Goal: Task Accomplishment & Management: Manage account settings

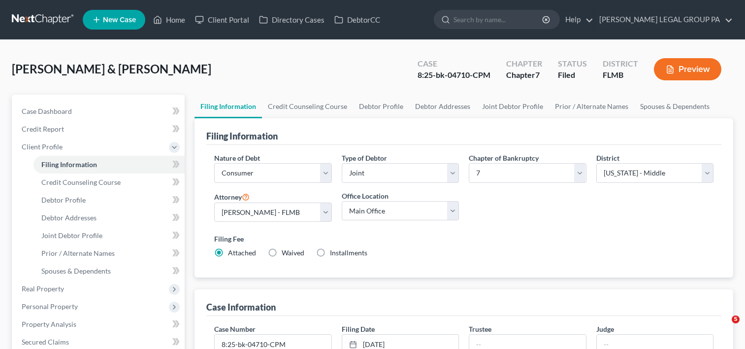
select select "1"
select select "0"
select select "15"
select select "0"
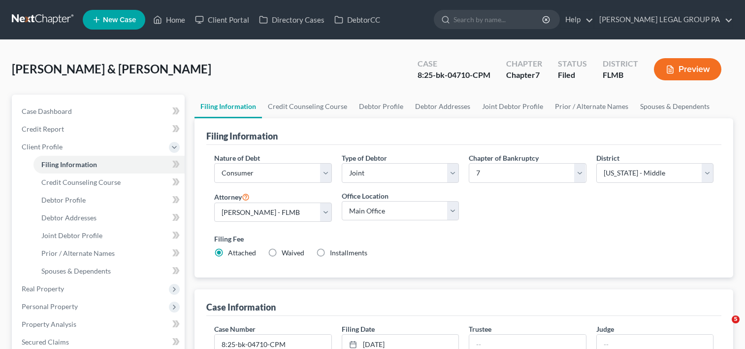
select select "9"
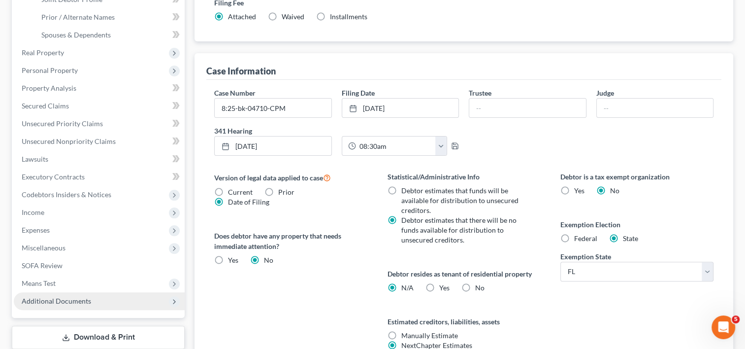
scroll to position [328, 0]
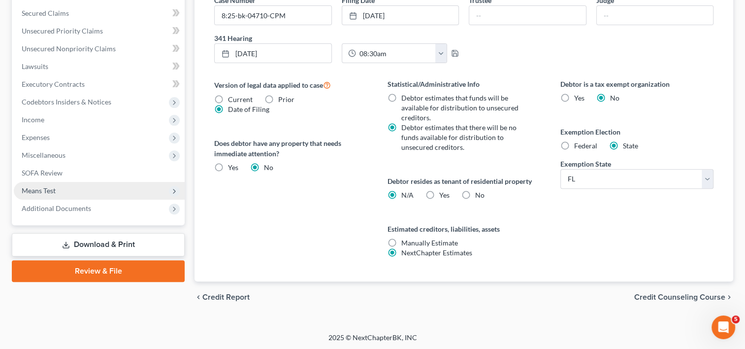
click at [57, 190] on span "Means Test" at bounding box center [99, 191] width 171 height 18
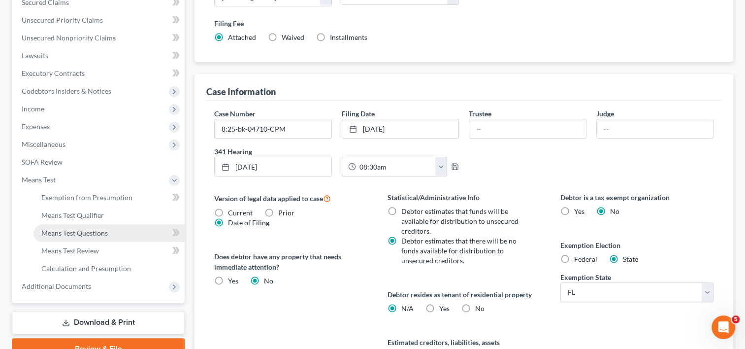
scroll to position [204, 0]
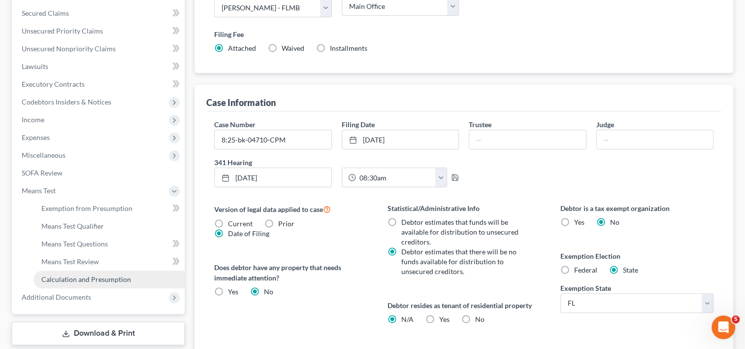
click at [97, 280] on span "Calculation and Presumption" at bounding box center [86, 279] width 90 height 8
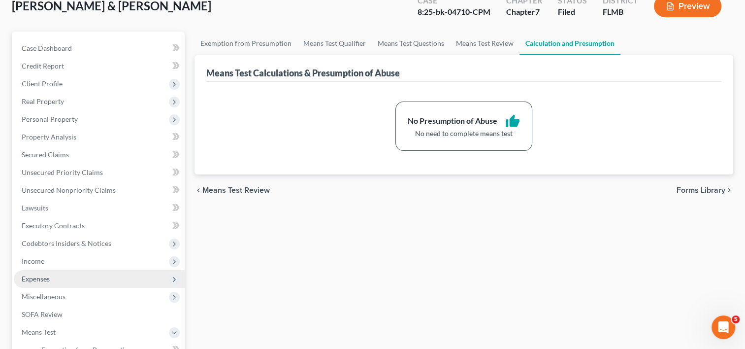
scroll to position [82, 0]
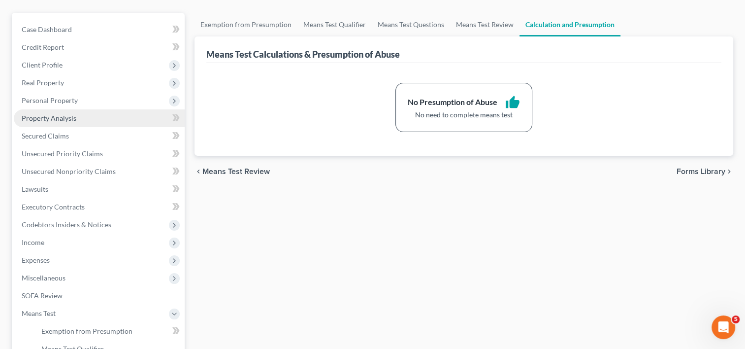
click at [50, 123] on link "Property Analysis" at bounding box center [99, 118] width 171 height 18
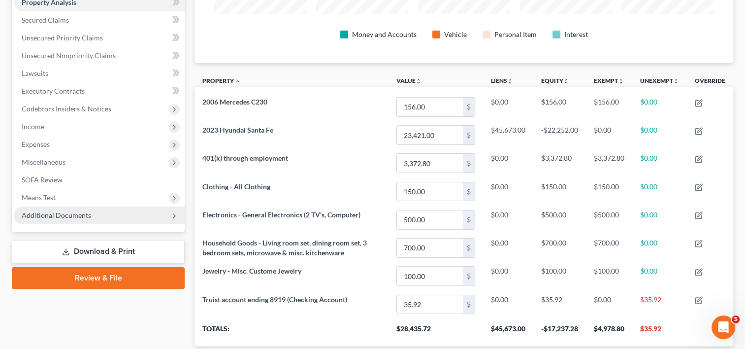
scroll to position [179, 0]
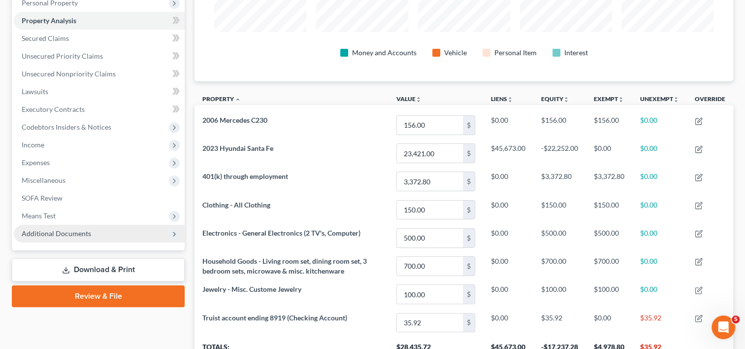
click at [130, 238] on span "Additional Documents" at bounding box center [99, 234] width 171 height 18
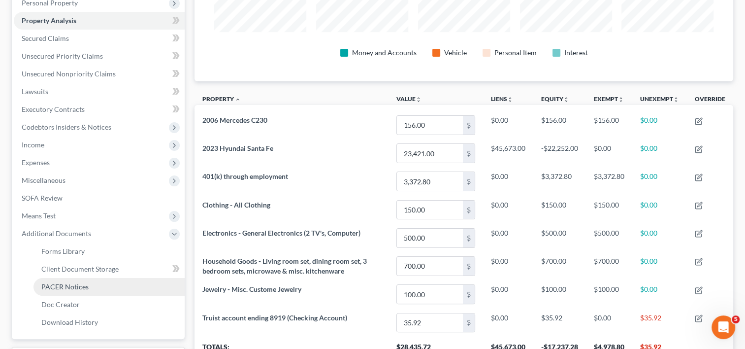
click at [113, 283] on link "PACER Notices" at bounding box center [108, 287] width 151 height 18
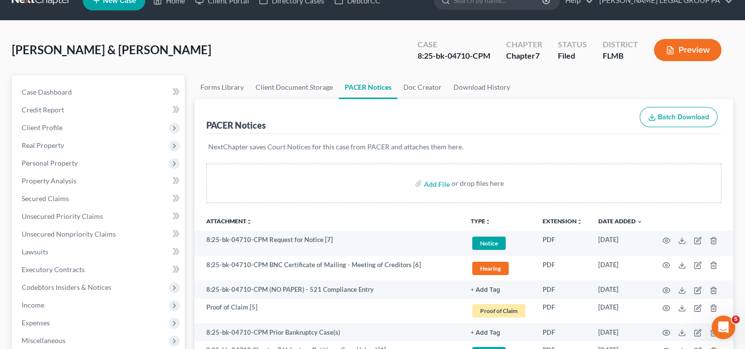
scroll to position [262, 0]
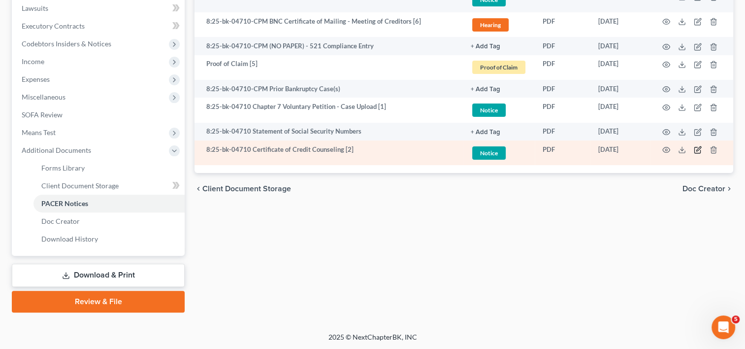
click at [697, 148] on icon "button" at bounding box center [698, 150] width 8 height 8
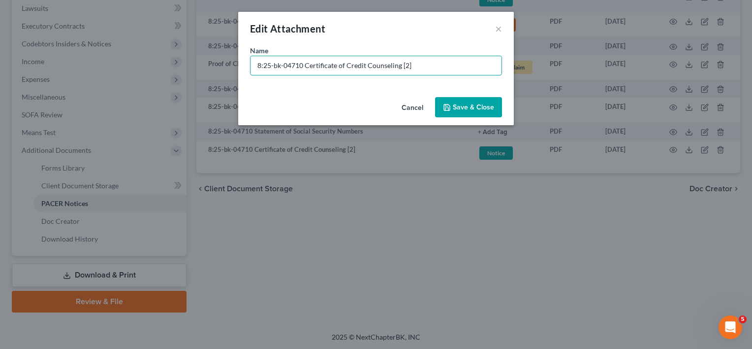
drag, startPoint x: 301, startPoint y: 73, endPoint x: 168, endPoint y: 65, distance: 133.2
click at [168, 65] on div "Edit Attachment × Name * 8:25-bk-04710 Certificate of Credit Counseling [2] Can…" at bounding box center [376, 174] width 752 height 349
click at [293, 64] on input "Document [02] - Certificate of Credit Counseling" at bounding box center [376, 65] width 251 height 19
type input "Document [02] - Certificate of Credit Counseling"
click at [451, 104] on icon "button" at bounding box center [447, 107] width 8 height 8
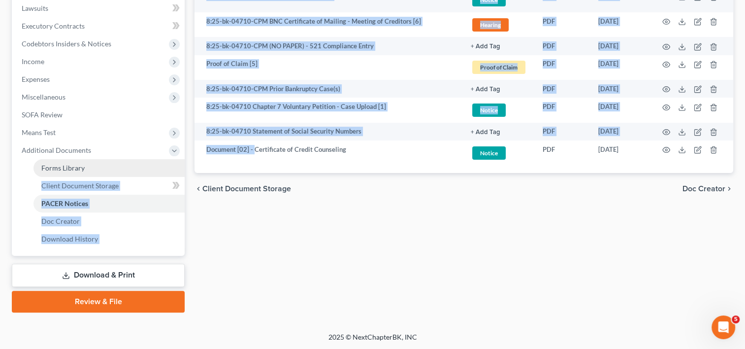
drag, startPoint x: 254, startPoint y: 150, endPoint x: 158, endPoint y: 162, distance: 97.2
click at [158, 162] on div "Petition Navigation Case Dashboard Payments Invoices Payments Payments Credit R…" at bounding box center [372, 72] width 731 height 480
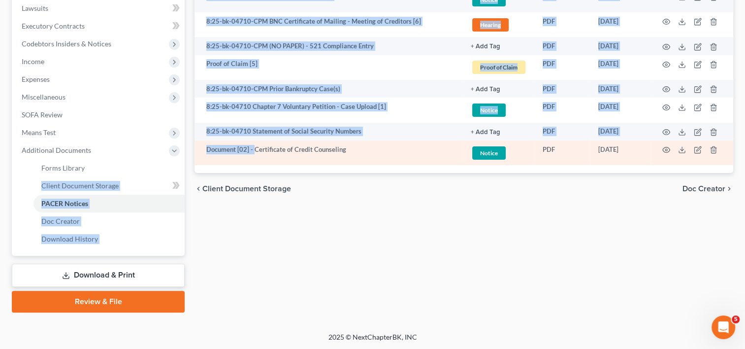
drag, startPoint x: 158, startPoint y: 162, endPoint x: 238, endPoint y: 155, distance: 80.5
click at [243, 155] on td "Document [02] - Certificate of Credit Counseling" at bounding box center [329, 152] width 268 height 25
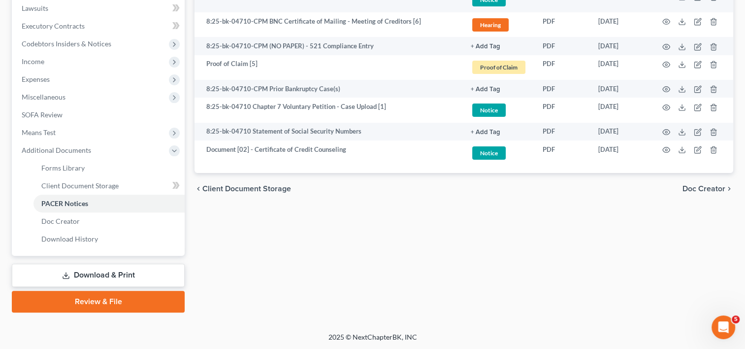
drag, startPoint x: 256, startPoint y: 243, endPoint x: 228, endPoint y: 179, distance: 69.3
click at [257, 236] on div "Forms Library Client Document Storage PACER Notices Doc Creator Download Histor…" at bounding box center [464, 72] width 549 height 480
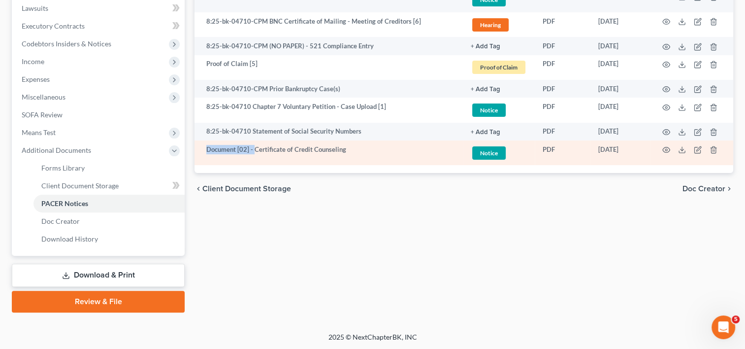
drag, startPoint x: 207, startPoint y: 148, endPoint x: 254, endPoint y: 149, distance: 46.8
click at [254, 149] on td "Document [02] - Certificate of Credit Counseling" at bounding box center [329, 152] width 268 height 25
copy td "Document [02] -"
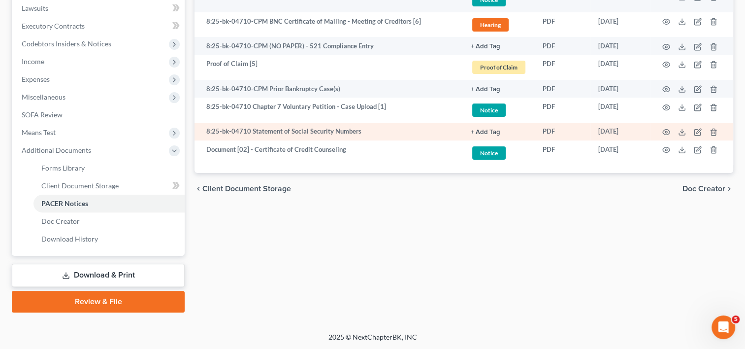
click at [696, 127] on td at bounding box center [692, 132] width 83 height 18
click at [698, 131] on icon "button" at bounding box center [698, 131] width 4 height 4
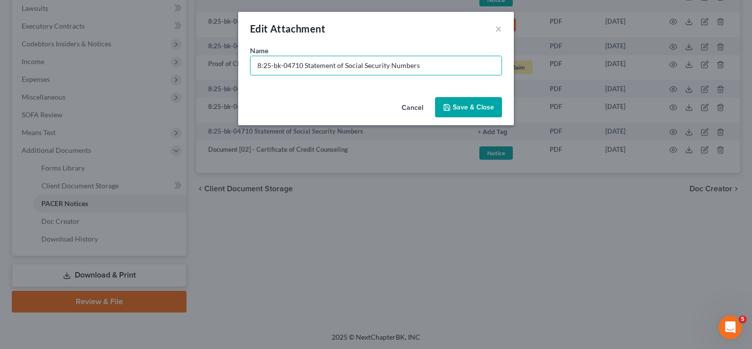
drag, startPoint x: 306, startPoint y: 69, endPoint x: 116, endPoint y: 73, distance: 190.1
click at [116, 73] on div "Edit Attachment × Name * 8:25-bk-04710 Statement of Social Security Numbers Can…" at bounding box center [376, 174] width 752 height 349
paste input "Document [02] -"
click at [299, 65] on input "Document [02] - Statement of Social Security Numbers" at bounding box center [376, 65] width 251 height 19
type input "Document [03] - Statement of Social Security Numbers"
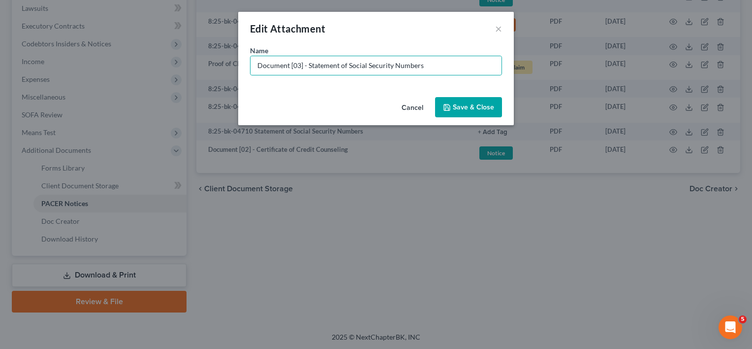
click at [469, 105] on span "Save & Close" at bounding box center [473, 107] width 41 height 8
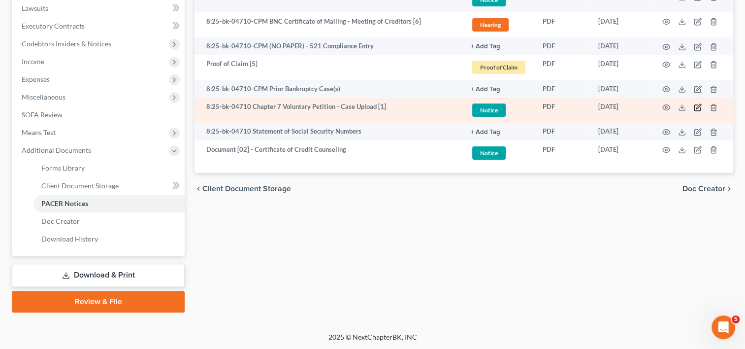
click at [698, 106] on icon "button" at bounding box center [698, 106] width 4 height 4
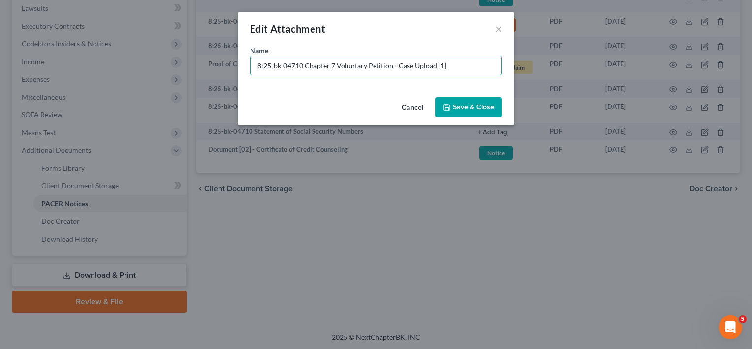
drag, startPoint x: 305, startPoint y: 70, endPoint x: 74, endPoint y: 79, distance: 231.1
click at [74, 79] on div "Edit Attachment × Name * 8:25-bk-04710 Chapter 7 Voluntary Petition - Case Uplo…" at bounding box center [376, 174] width 752 height 349
paste input "Document [02] -"
click at [297, 66] on input "Document [02] - Chapter 7 Voluntary Petition - Case Upload [1]" at bounding box center [376, 65] width 251 height 19
drag, startPoint x: 393, startPoint y: 67, endPoint x: 572, endPoint y: 49, distance: 179.1
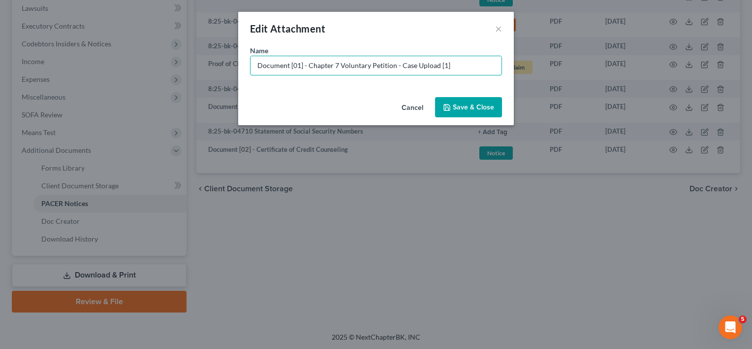
click at [570, 49] on div "Edit Attachment × Name * Document [01] - Chapter 7 Voluntary Petition - Case Up…" at bounding box center [376, 174] width 752 height 349
type input "Document [01] - Chapter 7 Voluntary Petition"
click at [490, 105] on span "Save & Close" at bounding box center [473, 107] width 41 height 8
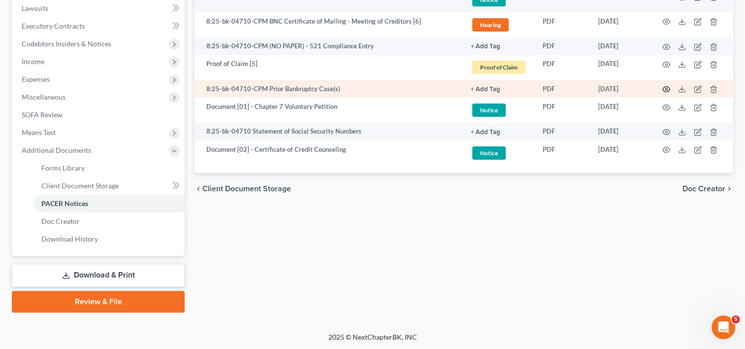
click at [669, 88] on icon "button" at bounding box center [666, 89] width 7 height 5
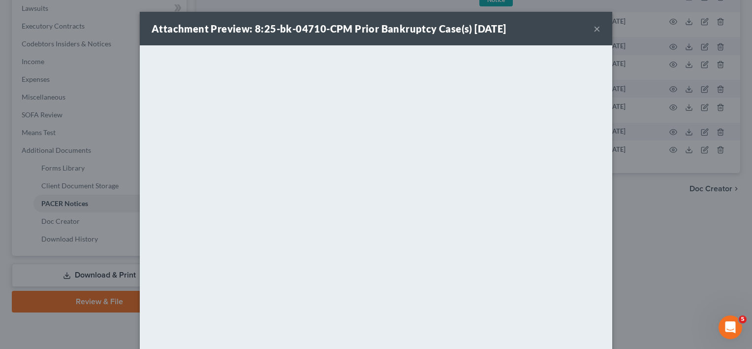
click at [594, 26] on button "×" at bounding box center [597, 29] width 7 height 12
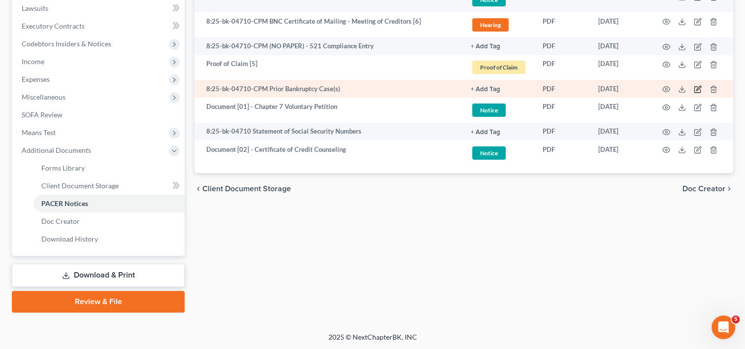
click at [694, 86] on icon "button" at bounding box center [698, 89] width 8 height 8
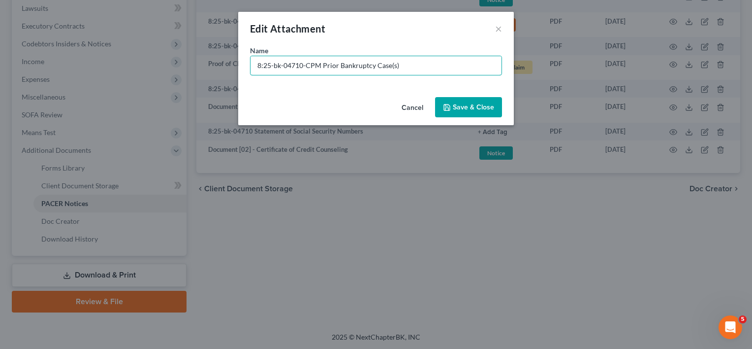
drag, startPoint x: 321, startPoint y: 63, endPoint x: 19, endPoint y: 71, distance: 302.0
click at [20, 71] on div "Edit Attachment × Name * 8:25-bk-04710-CPM Prior Bankruptcy Case(s) Cancel Save…" at bounding box center [376, 174] width 752 height 349
paste input "Document [02] -"
type input "Document [04] - Prior Bankruptcy Case(s)"
click at [458, 100] on button "Save & Close" at bounding box center [468, 107] width 67 height 21
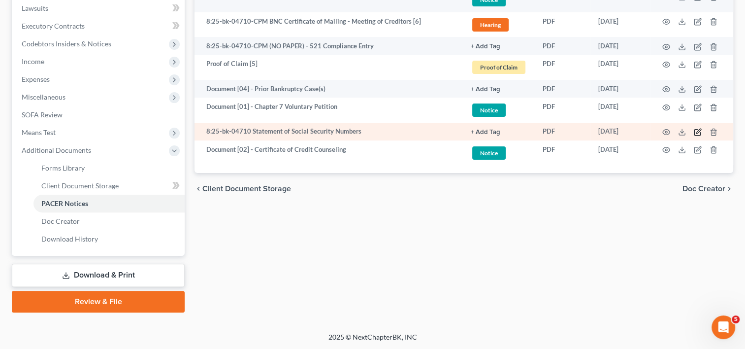
click at [697, 130] on icon "button" at bounding box center [698, 132] width 8 height 8
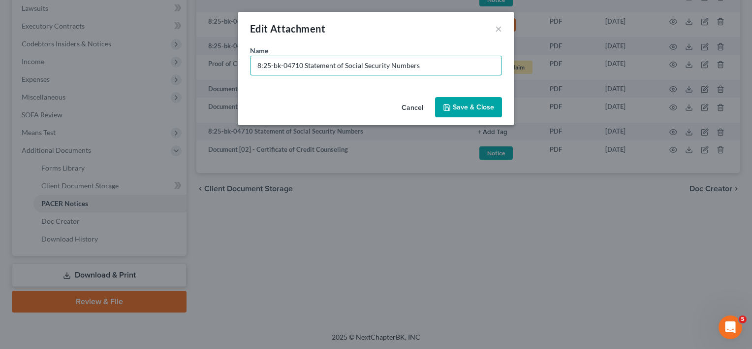
drag, startPoint x: 308, startPoint y: 66, endPoint x: 165, endPoint y: 66, distance: 142.3
click at [165, 66] on div "Edit Attachment × Name * 8:25-bk-04710 Statement of Social Security Numbers Can…" at bounding box center [376, 174] width 752 height 349
paste input "Document [02] -"
drag, startPoint x: 300, startPoint y: 65, endPoint x: 295, endPoint y: 64, distance: 5.0
click at [295, 64] on input "Document [02] - Statement of Social Security Numbers" at bounding box center [376, 65] width 251 height 19
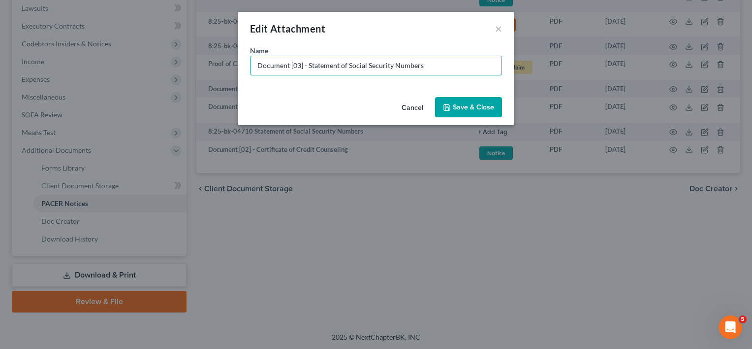
type input "Document [03] - Statement of Social Security Numbers"
click at [466, 97] on button "Save & Close" at bounding box center [468, 107] width 67 height 21
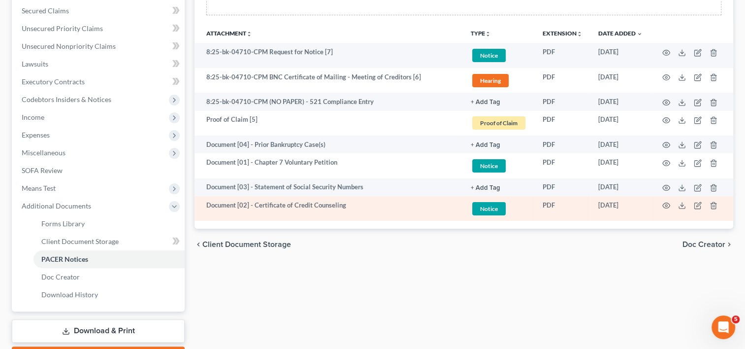
scroll to position [181, 0]
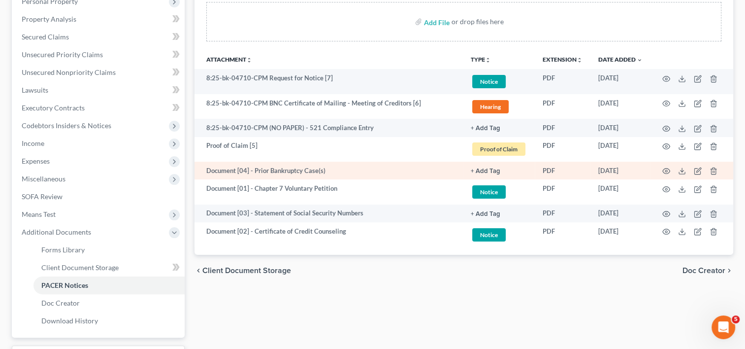
click at [482, 131] on button "+ Add Tag" at bounding box center [486, 128] width 30 height 6
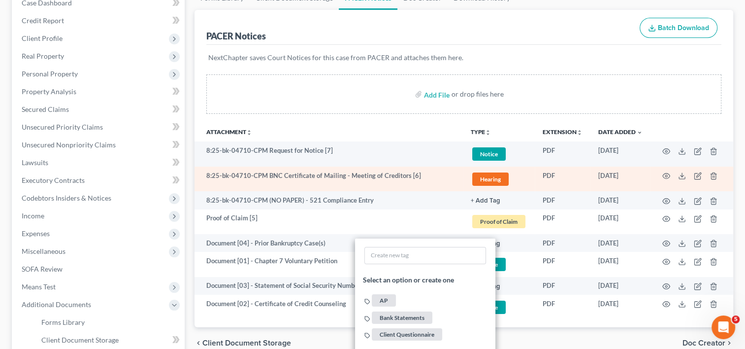
scroll to position [0, 0]
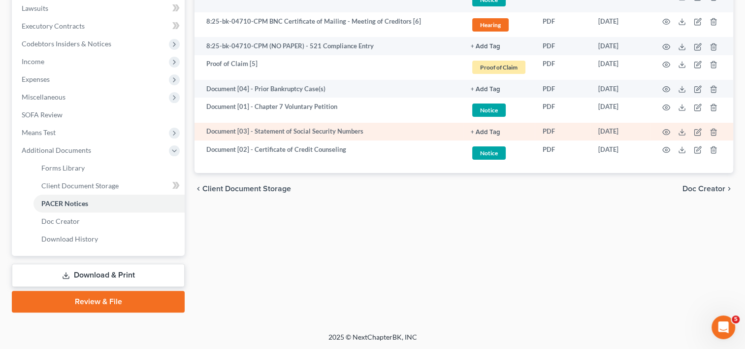
click at [494, 50] on button "+ Add Tag" at bounding box center [486, 46] width 30 height 6
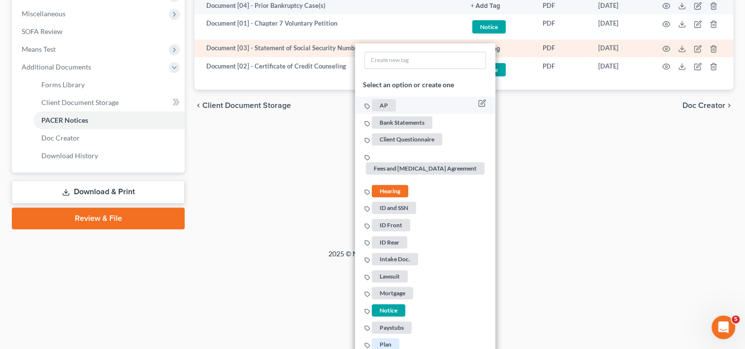
scroll to position [412, 0]
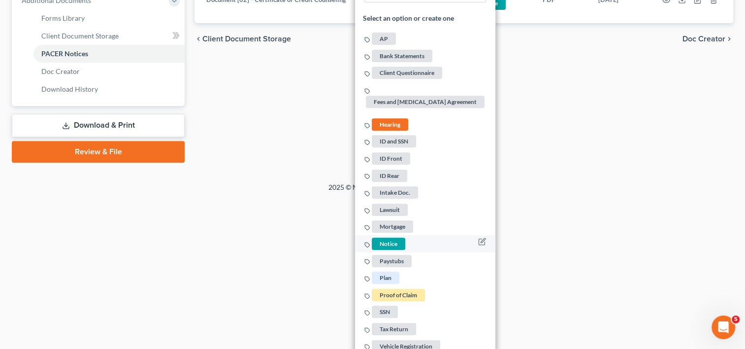
click at [398, 238] on span "Notice" at bounding box center [388, 243] width 33 height 12
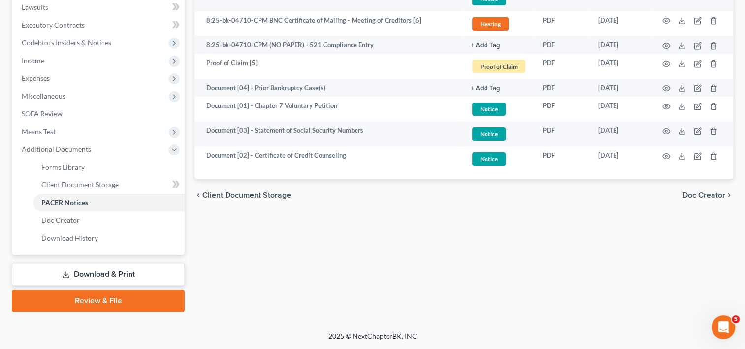
scroll to position [262, 0]
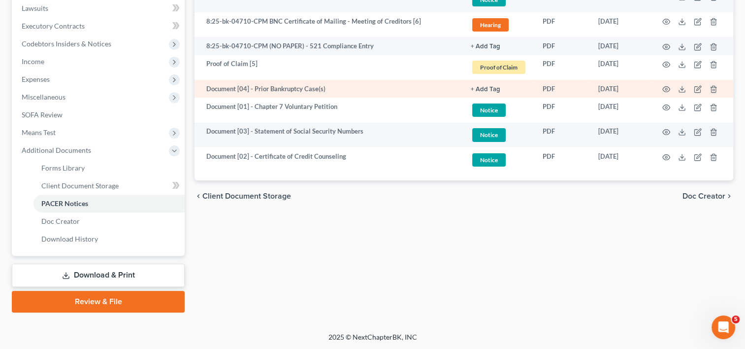
click at [485, 50] on button "+ Add Tag" at bounding box center [486, 46] width 30 height 6
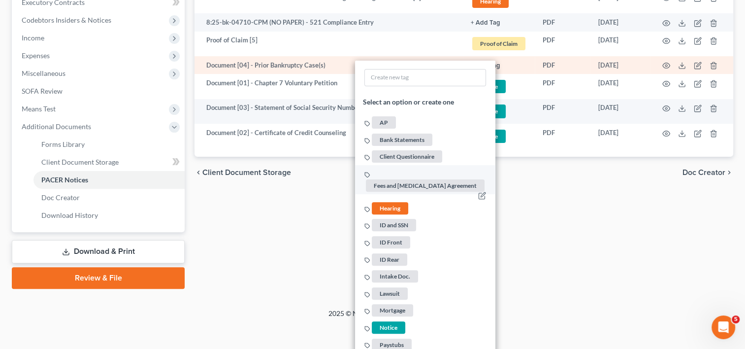
scroll to position [370, 0]
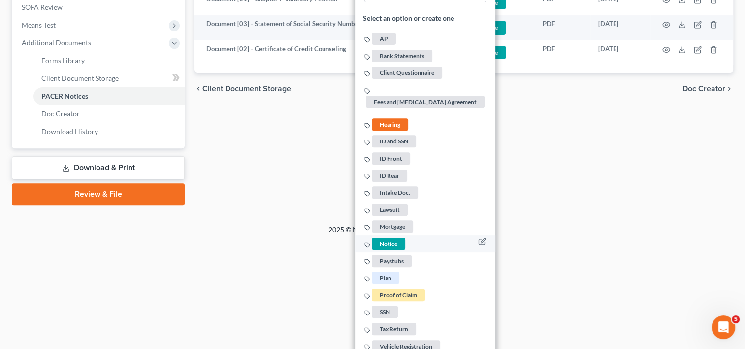
click at [384, 237] on span "Notice" at bounding box center [388, 243] width 33 height 12
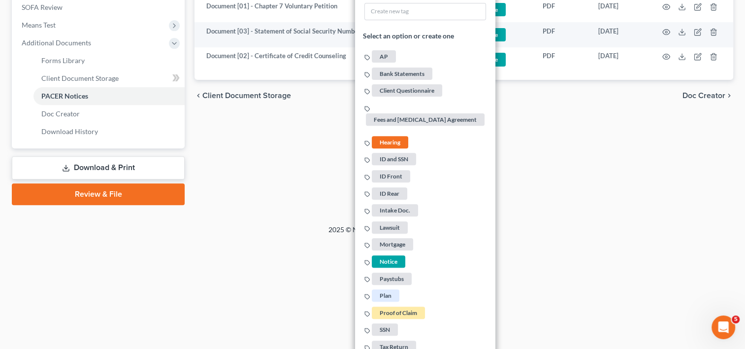
click at [506, 237] on div "2025 © NextChapterBK, INC" at bounding box center [372, 234] width 561 height 18
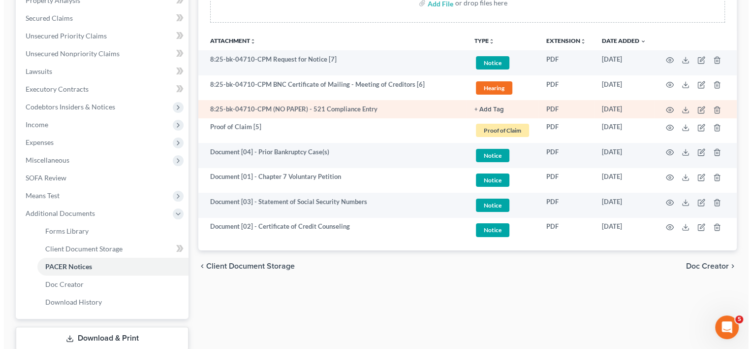
scroll to position [181, 0]
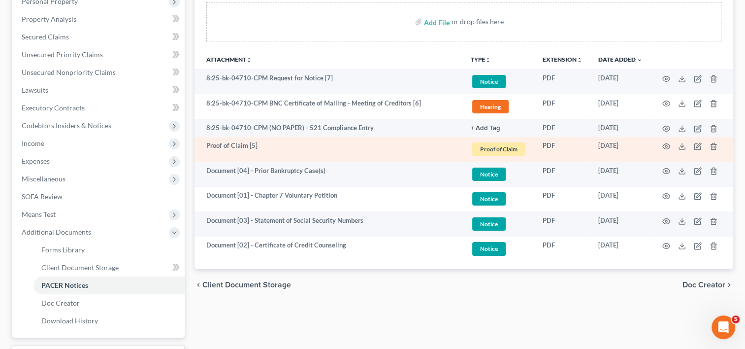
click at [490, 146] on span "Proof of Claim" at bounding box center [498, 148] width 53 height 13
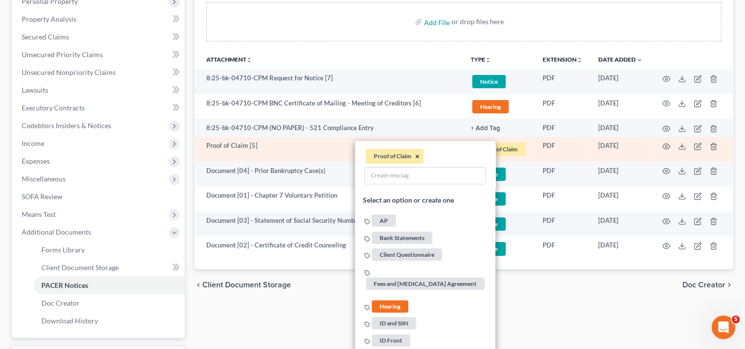
click at [420, 154] on button "×" at bounding box center [417, 156] width 4 height 9
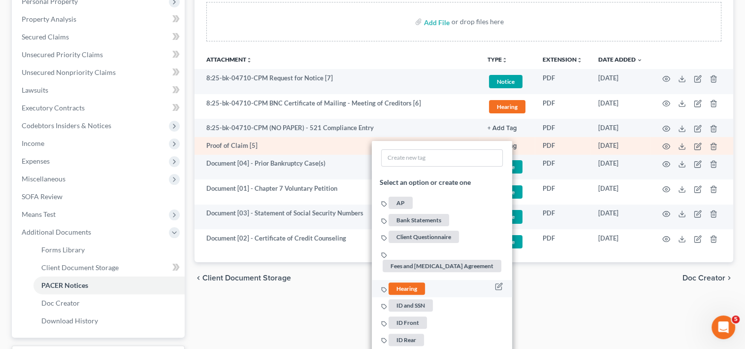
click at [399, 282] on span "Hearing" at bounding box center [407, 288] width 36 height 12
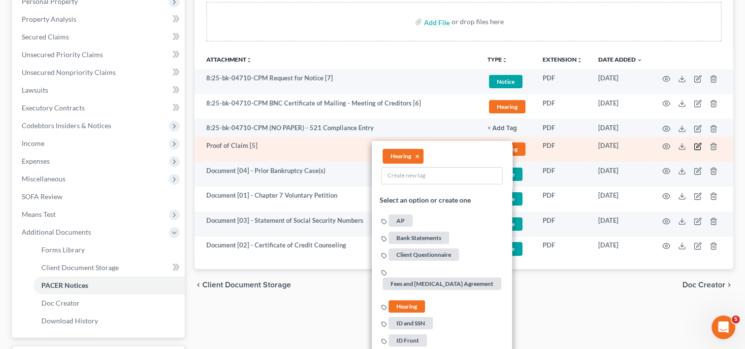
click at [699, 150] on icon "button" at bounding box center [698, 146] width 8 height 8
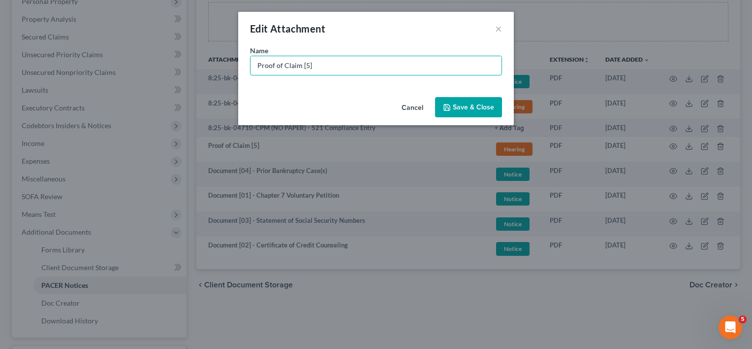
drag, startPoint x: 208, startPoint y: 65, endPoint x: 156, endPoint y: 65, distance: 51.7
click at [156, 65] on div "Edit Attachment × Name * Proof of Claim [5] Cancel Save & Close" at bounding box center [376, 174] width 752 height 349
paste input "Document [02] -"
click at [299, 66] on input "Document [02] -" at bounding box center [376, 65] width 251 height 19
click at [333, 65] on input "Document [05] -" at bounding box center [376, 65] width 251 height 19
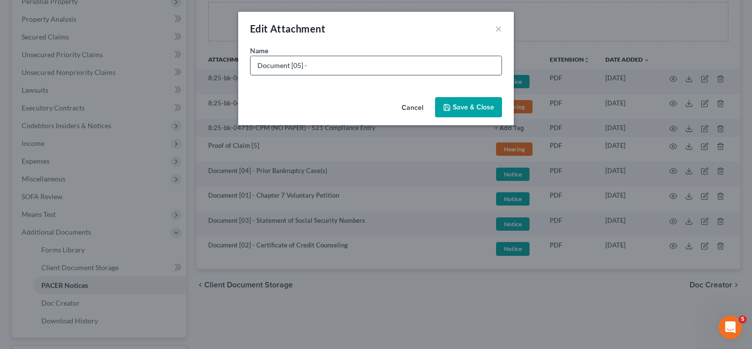
type input "Document [05] - Notice of Chapter 7 Bankruptcy Case"
click at [462, 104] on span "Save & Close" at bounding box center [473, 107] width 41 height 8
click at [500, 30] on button "×" at bounding box center [498, 29] width 7 height 12
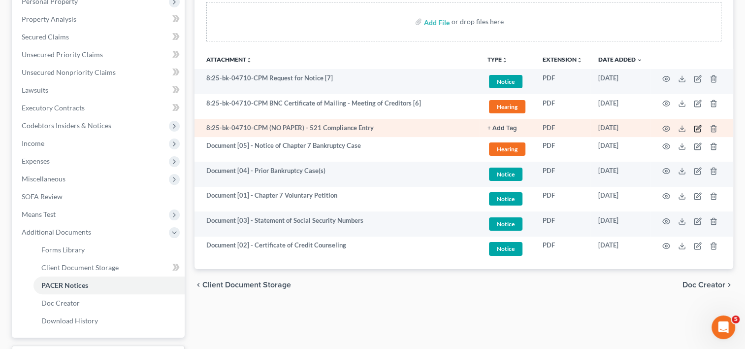
click at [696, 128] on icon "button" at bounding box center [698, 129] width 8 height 8
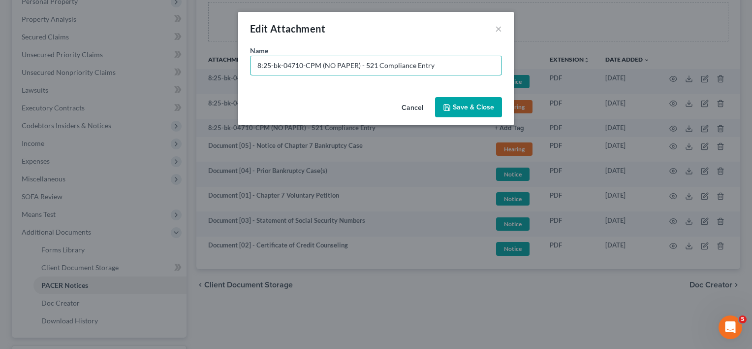
drag, startPoint x: 360, startPoint y: 63, endPoint x: -2, endPoint y: 71, distance: 362.5
click at [0, 71] on html "Home New Case Client Portal Directory Cases DebtorCC WELLER LEGAL GROUP PA kcas…" at bounding box center [376, 125] width 752 height 612
type input "No Paper [01] - 521 Compliance Entry"
click at [455, 105] on span "Save & Close" at bounding box center [473, 107] width 41 height 8
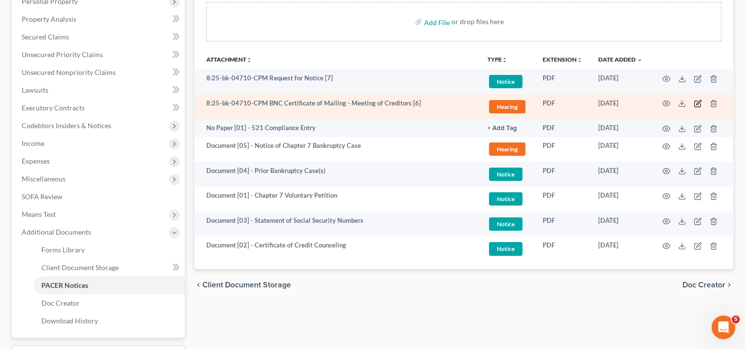
click at [697, 101] on icon "button" at bounding box center [698, 103] width 8 height 8
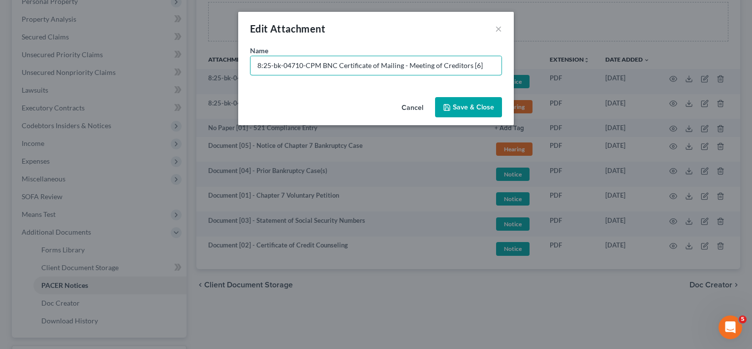
drag, startPoint x: 321, startPoint y: 67, endPoint x: 92, endPoint y: 79, distance: 229.3
click at [92, 79] on div "Edit Attachment × Name * 8:25-bk-04710-CPM BNC Certificate of Mailing - Meeting…" at bounding box center [376, 174] width 752 height 349
paste input "Document [02] -"
click at [300, 65] on input "Document [02] - BNC Certificate of Mailing - Meeting of Creditors [6]" at bounding box center [376, 65] width 251 height 19
click at [306, 68] on input "Document [06] - BNC Certificate of Mailing - Meeting of Creditors [6]" at bounding box center [376, 65] width 251 height 19
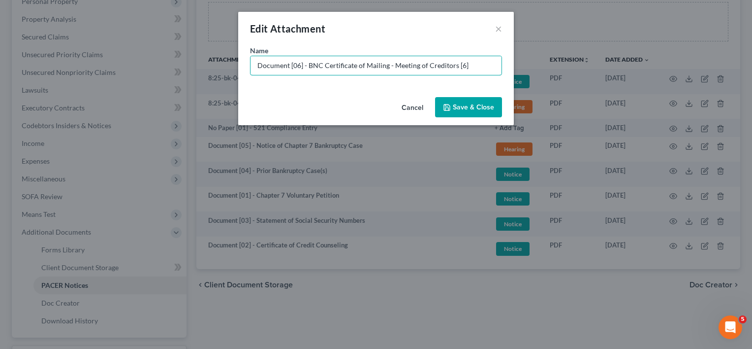
drag, startPoint x: 455, startPoint y: 63, endPoint x: 527, endPoint y: 63, distance: 71.9
click at [519, 65] on div "Edit Attachment × Name * Document [06] - BNC Certificate of Mailing - Meeting o…" at bounding box center [376, 174] width 752 height 349
drag, startPoint x: 463, startPoint y: 69, endPoint x: 307, endPoint y: 59, distance: 155.9
click at [307, 59] on input "Document [06] - BNC Certificate of Mailing - Meeting of Creditors" at bounding box center [376, 65] width 251 height 19
type input "Document [06] - COS for Doc. 5"
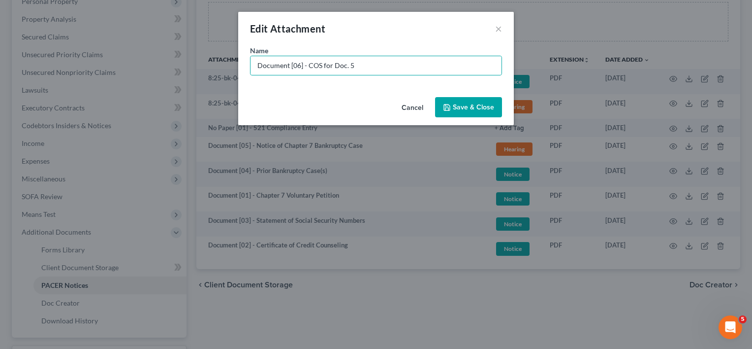
click at [479, 105] on span "Save & Close" at bounding box center [473, 107] width 41 height 8
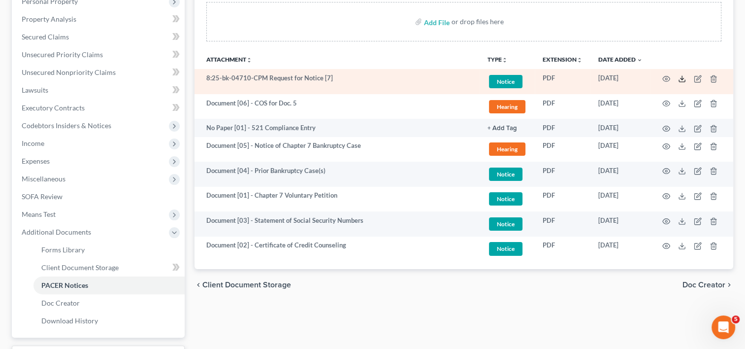
click at [681, 79] on icon at bounding box center [682, 79] width 8 height 8
click at [699, 77] on icon "button" at bounding box center [698, 79] width 8 height 8
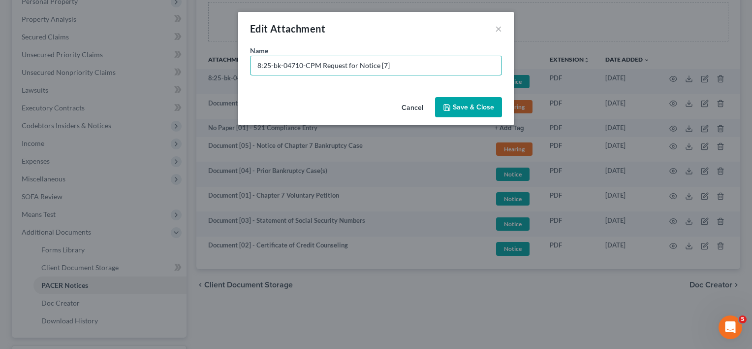
drag, startPoint x: -11, startPoint y: 67, endPoint x: -96, endPoint y: 67, distance: 85.2
click at [0, 67] on html "Home New Case Client Portal Directory Cases DebtorCC WELLER LEGAL GROUP PA kcas…" at bounding box center [376, 125] width 752 height 612
paste input "Document [02] -"
drag, startPoint x: 375, startPoint y: 66, endPoint x: 451, endPoint y: 71, distance: 76.0
click at [451, 71] on input "Document [07] - Request for Notice for Lakeview Loan Servicing (Keith Labell | …" at bounding box center [376, 65] width 251 height 19
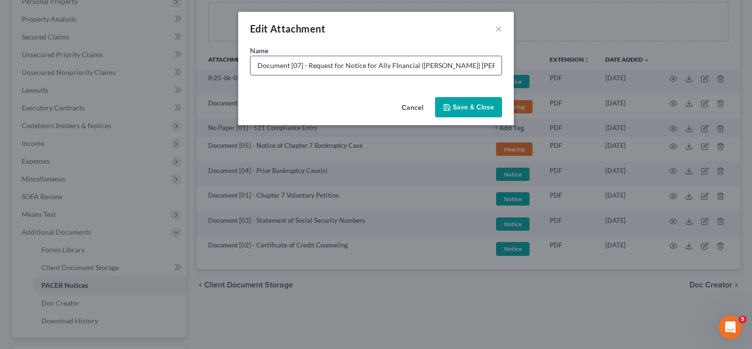
click at [396, 65] on input "Document [07] - Request for Notice for Ally FInancial (Amitkumar Sharma| De Cub…" at bounding box center [376, 65] width 251 height 19
click at [477, 64] on input "Document [07] - Request for Notice for Ally Financial (Amitkumar Sharma| De Cub…" at bounding box center [376, 65] width 251 height 19
drag, startPoint x: 483, startPoint y: 66, endPoint x: 491, endPoint y: 63, distance: 9.5
click at [491, 63] on input "Document [07] - Request for Notice for Ally Financial (Amitkumar Sharma | De Cu…" at bounding box center [376, 65] width 251 height 19
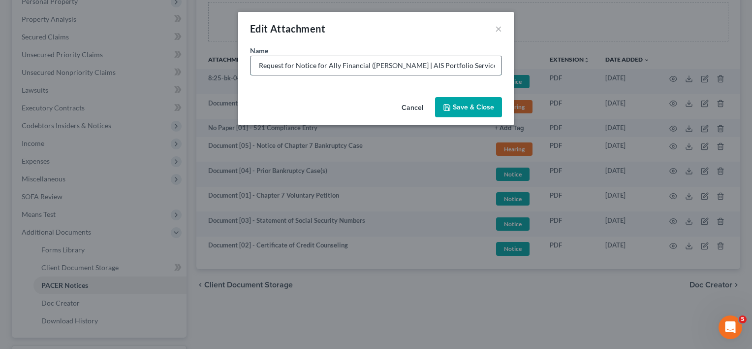
scroll to position [0, 53]
type input "Document [07] - Request for Notice for Ally Financial (Amitkumar Sharma | AIS P…"
click at [461, 105] on span "Save & Close" at bounding box center [473, 107] width 41 height 8
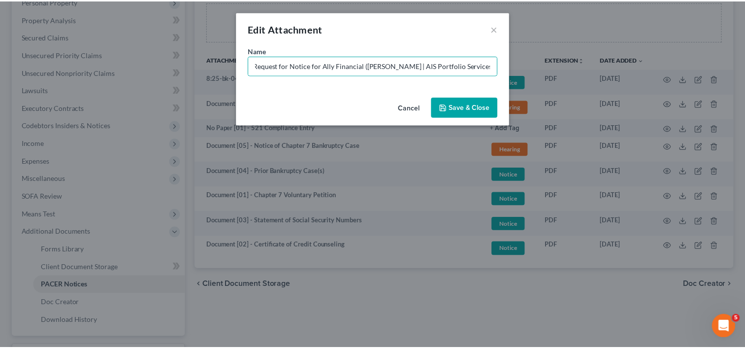
scroll to position [0, 0]
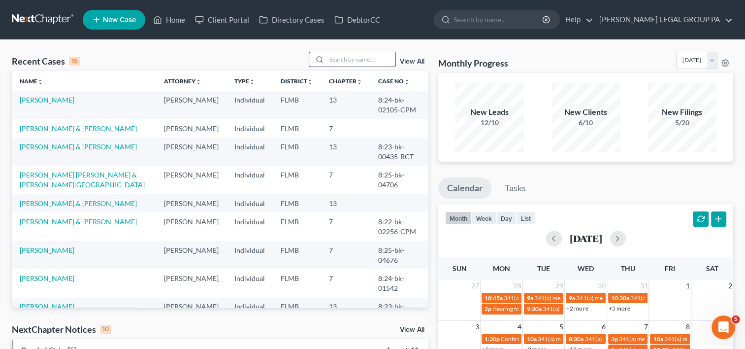
click at [360, 61] on input "search" at bounding box center [360, 59] width 69 height 14
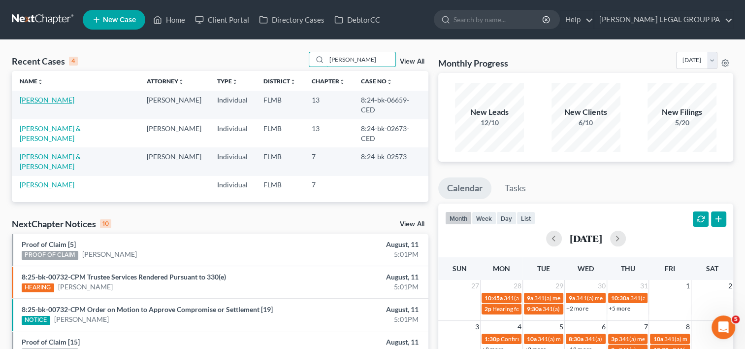
type input "[PERSON_NAME]"
click at [39, 98] on link "[PERSON_NAME]" at bounding box center [47, 100] width 55 height 8
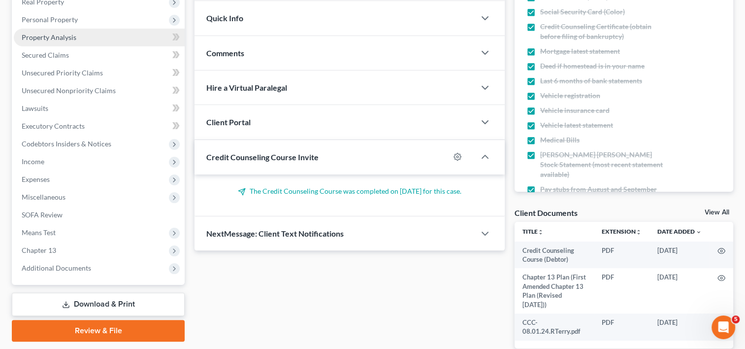
scroll to position [164, 0]
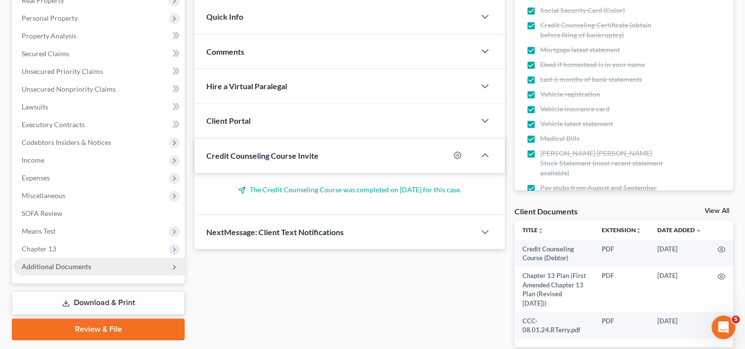
click at [92, 261] on span "Additional Documents" at bounding box center [99, 267] width 171 height 18
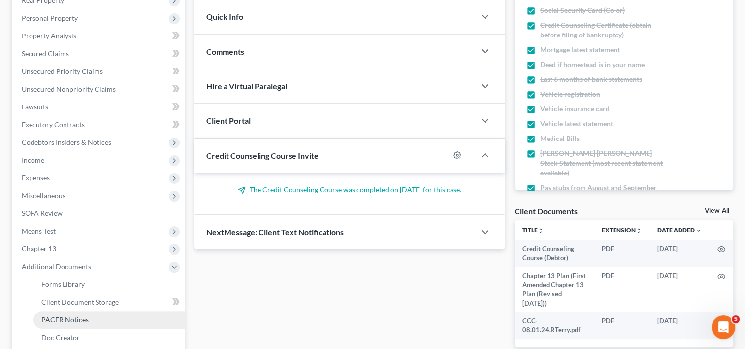
click at [114, 321] on link "PACER Notices" at bounding box center [108, 320] width 151 height 18
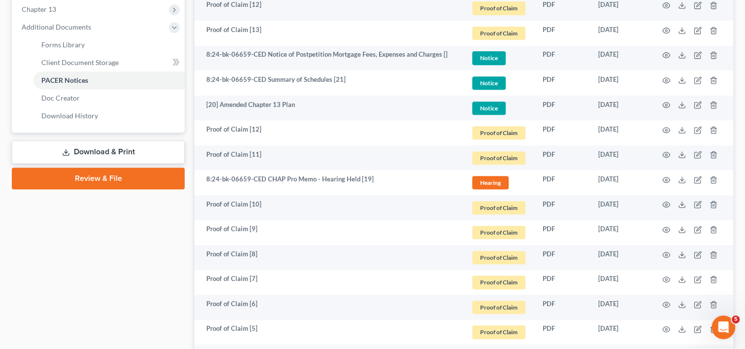
scroll to position [328, 0]
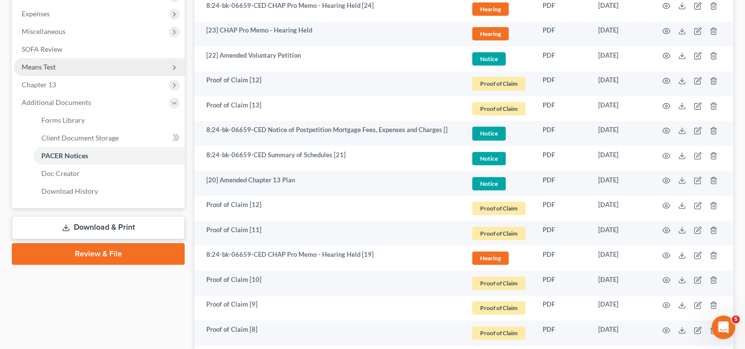
click at [72, 61] on span "Means Test" at bounding box center [99, 67] width 171 height 18
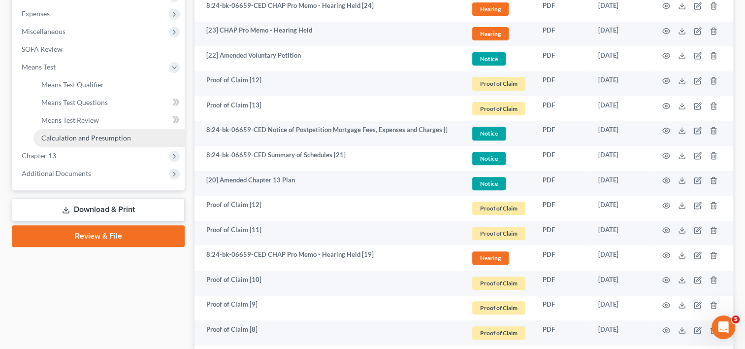
click at [96, 141] on link "Calculation and Presumption" at bounding box center [108, 138] width 151 height 18
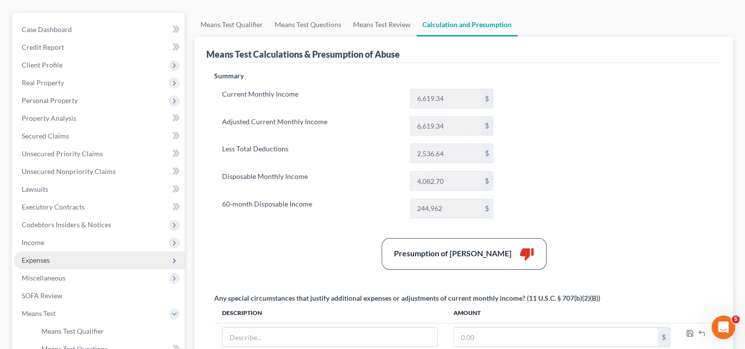
scroll to position [246, 0]
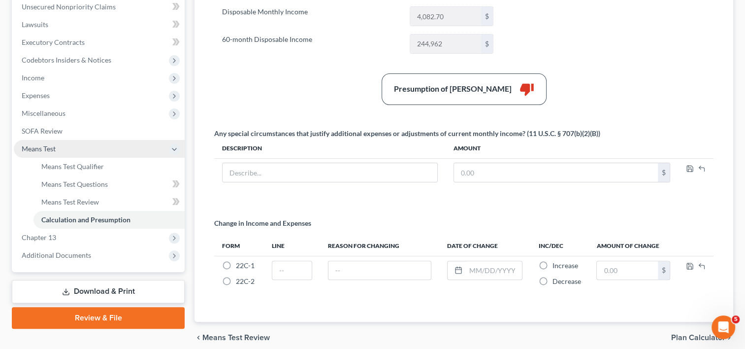
click at [172, 152] on icon at bounding box center [174, 149] width 8 height 8
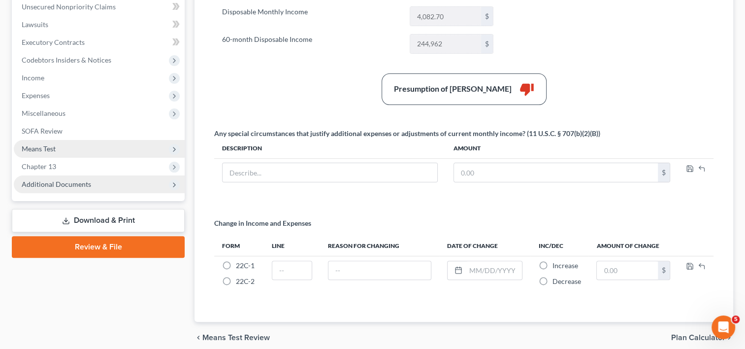
click at [154, 187] on span "Additional Documents" at bounding box center [99, 184] width 171 height 18
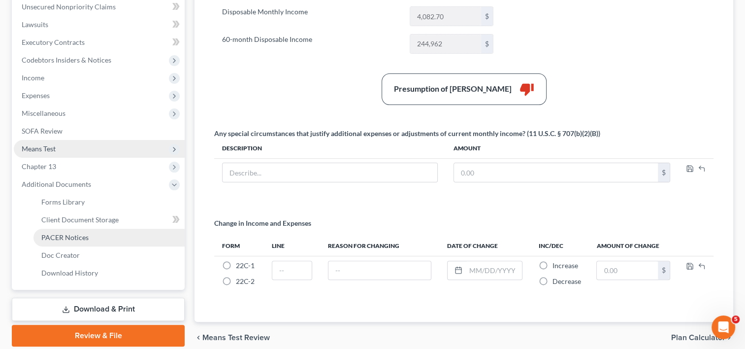
click at [149, 236] on link "PACER Notices" at bounding box center [108, 237] width 151 height 18
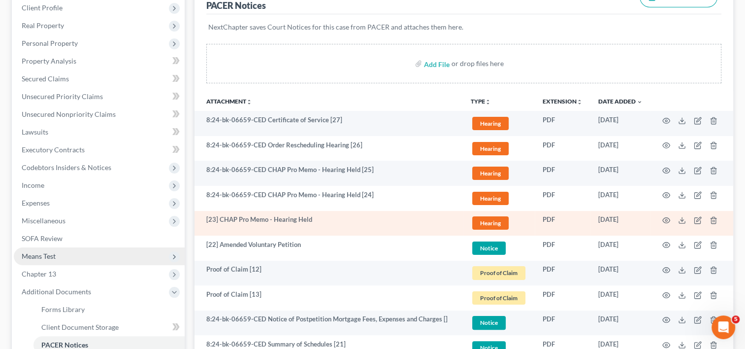
scroll to position [109, 0]
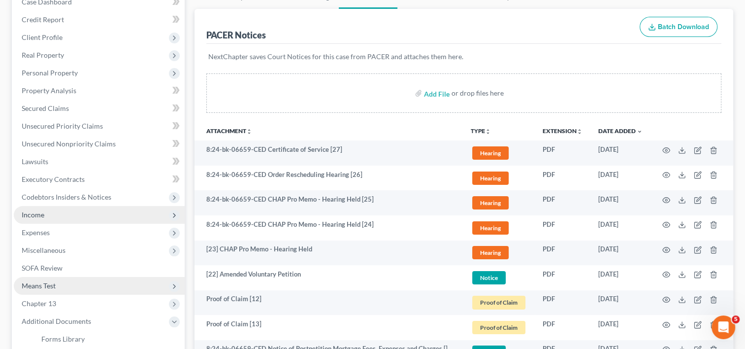
click at [37, 212] on span "Income" at bounding box center [33, 214] width 23 height 8
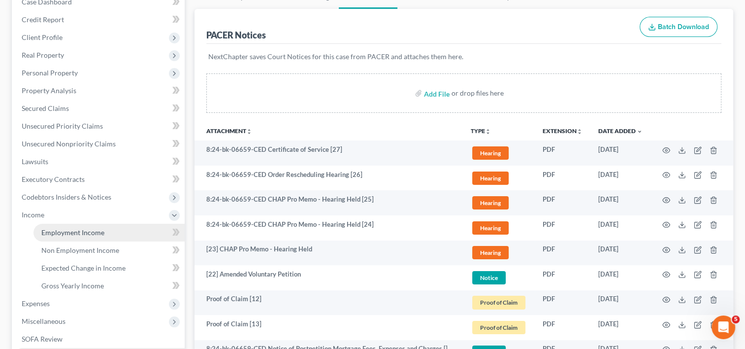
click at [96, 231] on span "Employment Income" at bounding box center [72, 232] width 63 height 8
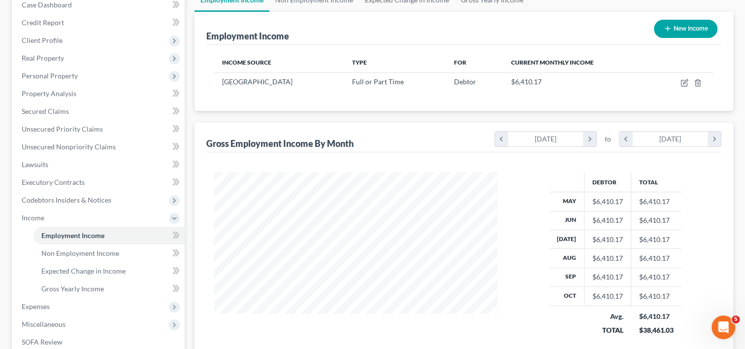
scroll to position [164, 0]
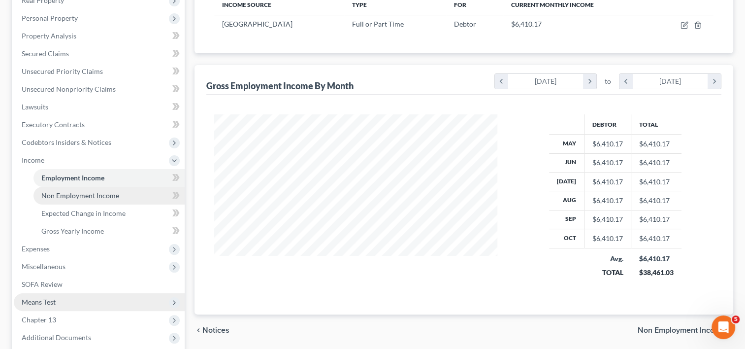
click at [93, 196] on span "Non Employment Income" at bounding box center [80, 195] width 78 height 8
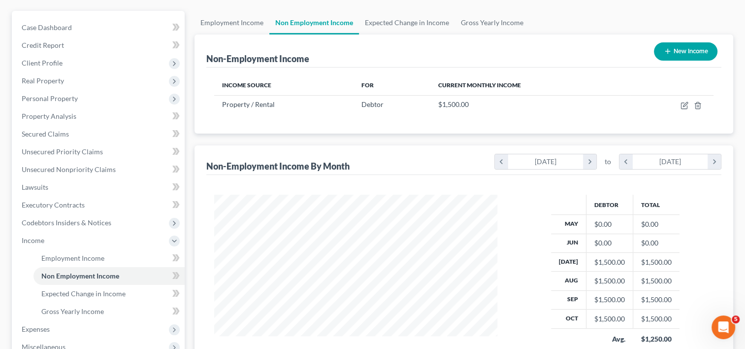
scroll to position [82, 0]
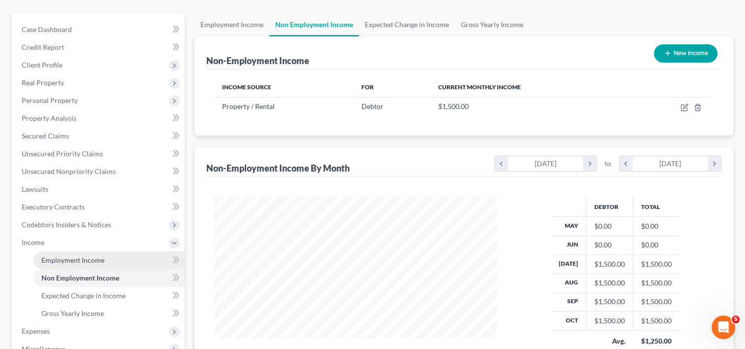
click at [106, 259] on link "Employment Income" at bounding box center [108, 260] width 151 height 18
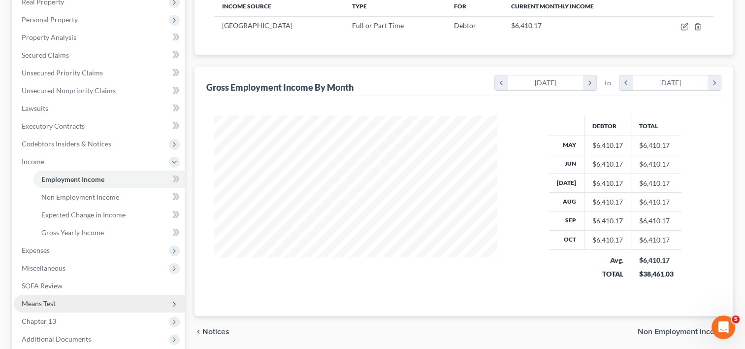
scroll to position [164, 0]
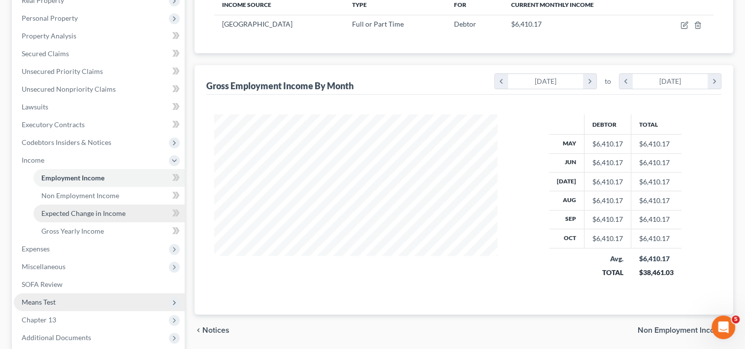
click at [100, 211] on span "Expected Change in Income" at bounding box center [83, 213] width 84 height 8
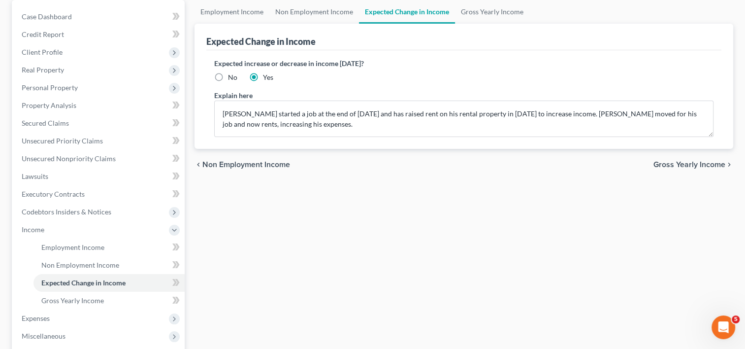
scroll to position [246, 0]
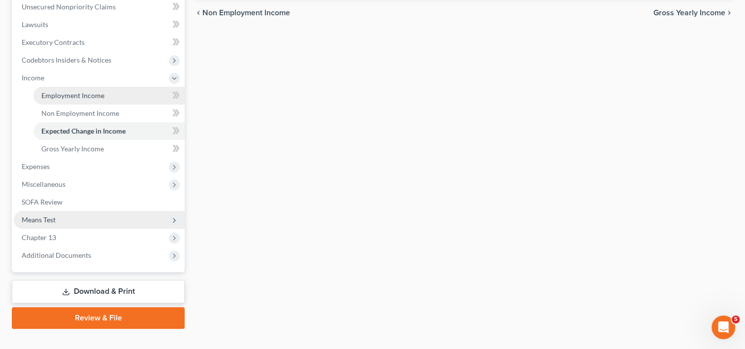
click at [78, 96] on span "Employment Income" at bounding box center [72, 95] width 63 height 8
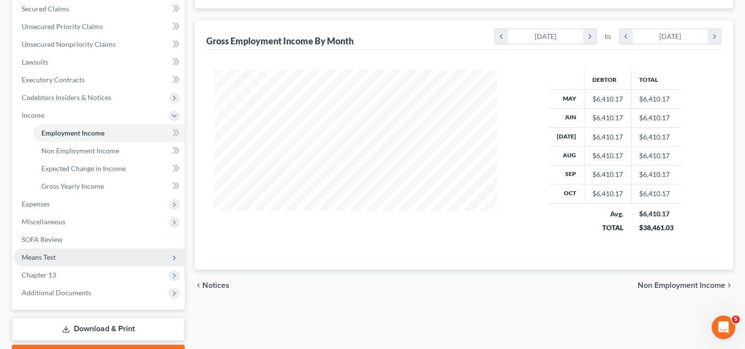
scroll to position [262, 0]
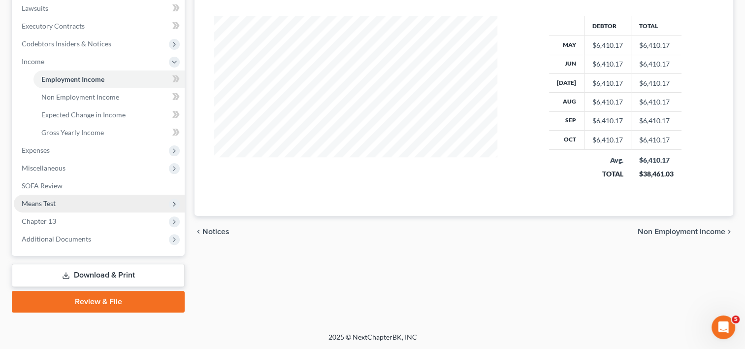
click at [99, 205] on span "Means Test" at bounding box center [99, 204] width 171 height 18
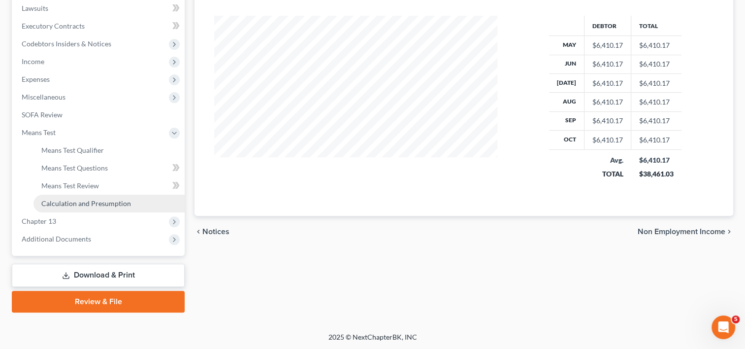
click at [106, 199] on span "Calculation and Presumption" at bounding box center [86, 203] width 90 height 8
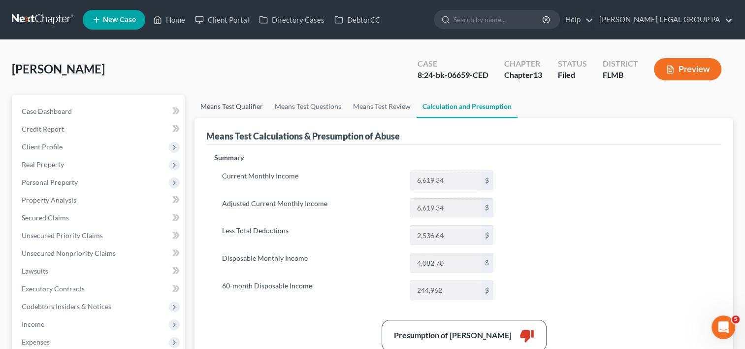
click at [244, 109] on link "Means Test Qualifier" at bounding box center [232, 107] width 74 height 24
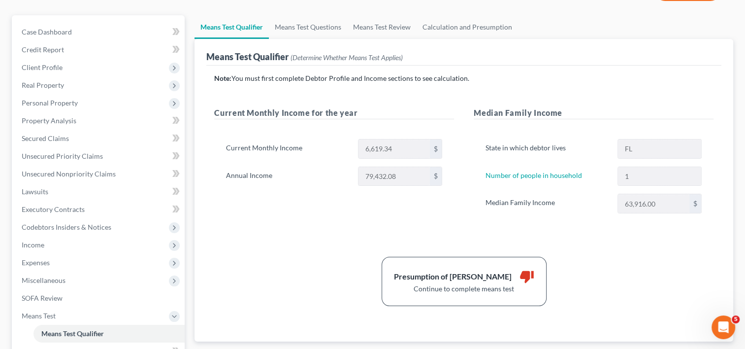
scroll to position [82, 0]
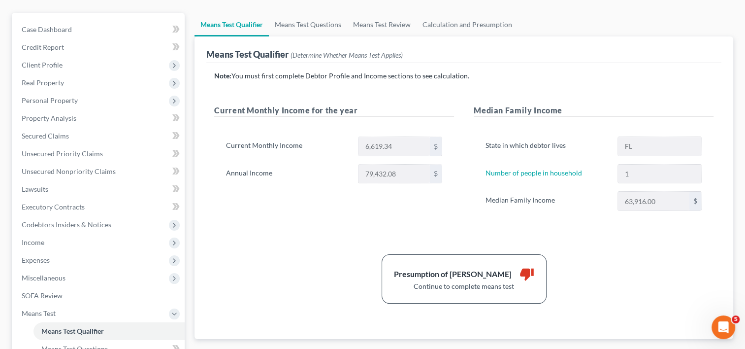
click at [349, 142] on div "Current Monthly Income 6,619.34 $" at bounding box center [334, 146] width 226 height 20
click at [39, 241] on span "Income" at bounding box center [33, 242] width 23 height 8
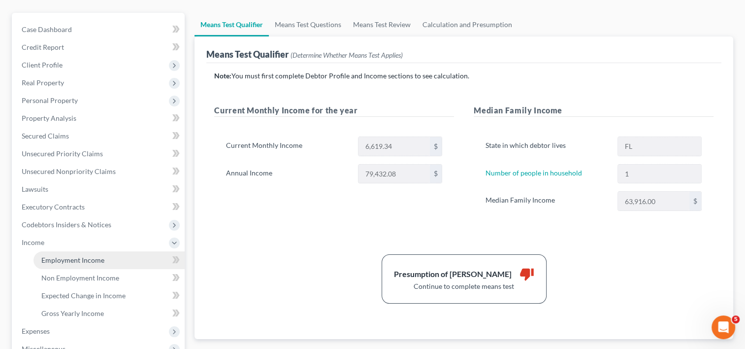
click at [69, 260] on span "Employment Income" at bounding box center [72, 260] width 63 height 8
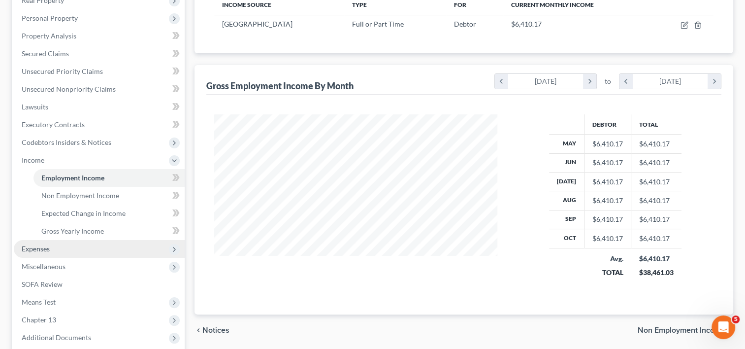
scroll to position [262, 0]
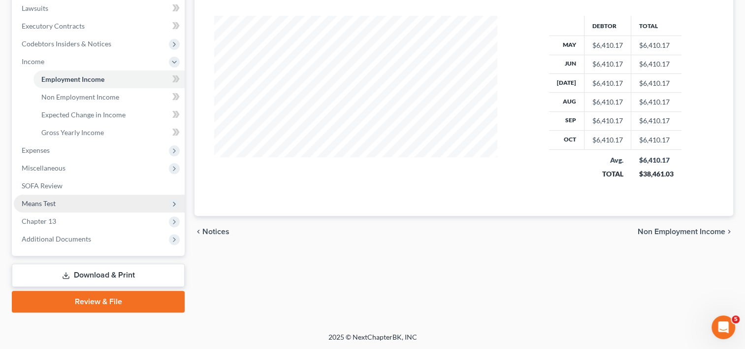
click at [69, 207] on span "Means Test" at bounding box center [99, 204] width 171 height 18
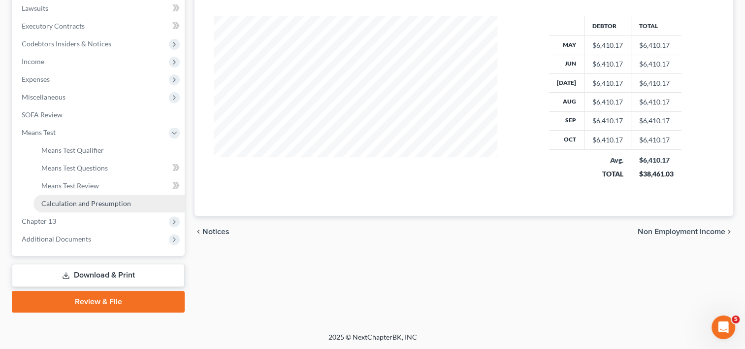
click at [88, 205] on span "Calculation and Presumption" at bounding box center [86, 203] width 90 height 8
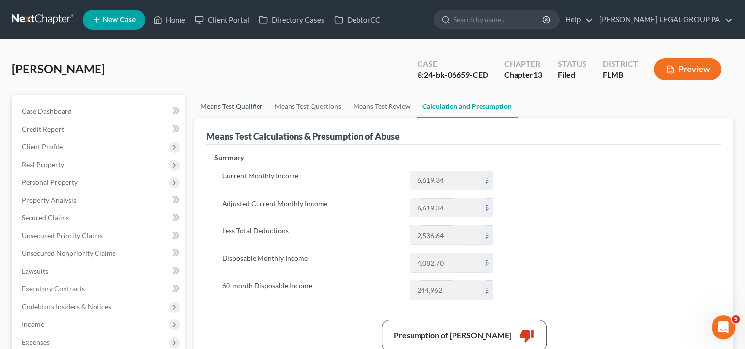
click at [237, 102] on link "Means Test Qualifier" at bounding box center [232, 107] width 74 height 24
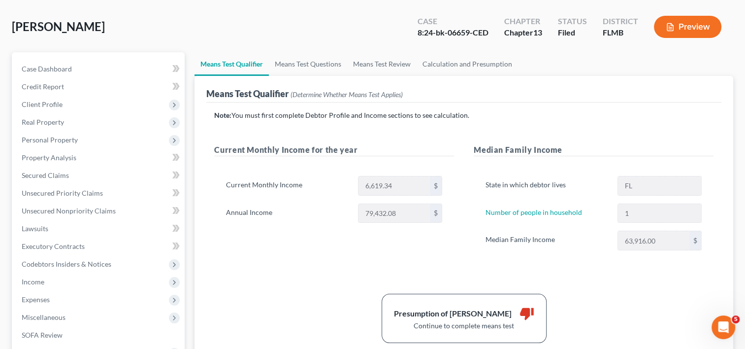
scroll to position [49, 0]
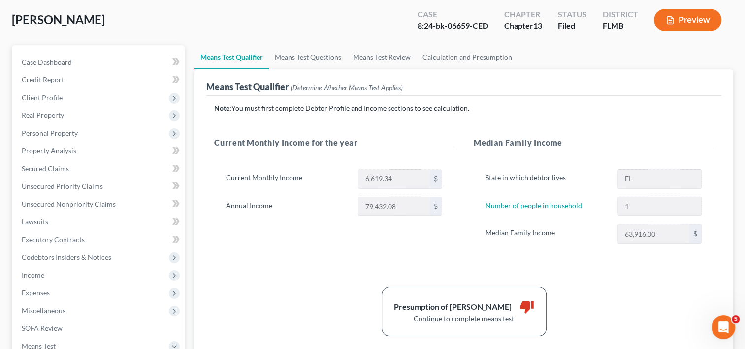
drag, startPoint x: 624, startPoint y: 234, endPoint x: 741, endPoint y: 158, distance: 139.0
click at [741, 158] on div "[PERSON_NAME] Upgraded Case 8:24-bk-06659-CED Chapter Chapter 13 Status Filed D…" at bounding box center [372, 268] width 745 height 554
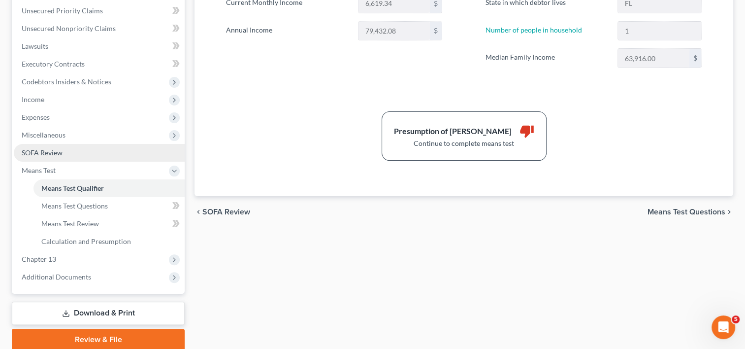
scroll to position [262, 0]
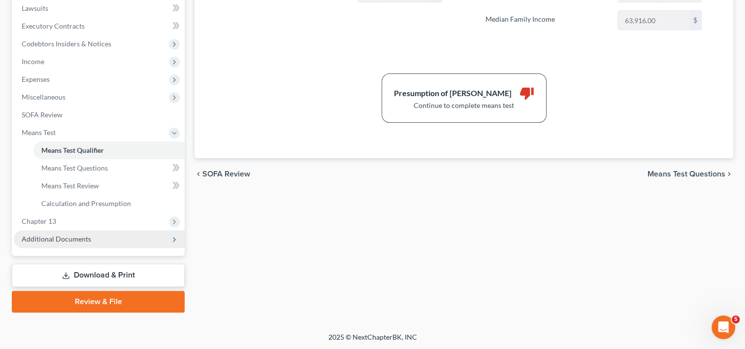
click at [121, 236] on span "Additional Documents" at bounding box center [99, 239] width 171 height 18
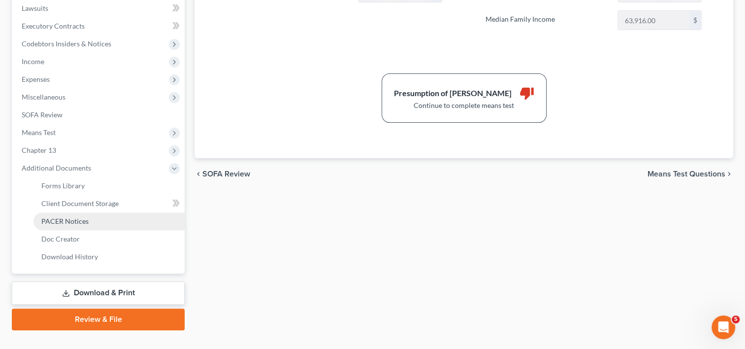
click at [98, 223] on link "PACER Notices" at bounding box center [108, 221] width 151 height 18
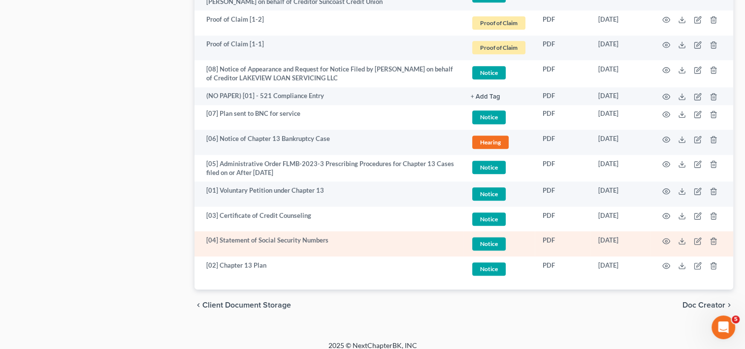
scroll to position [1176, 0]
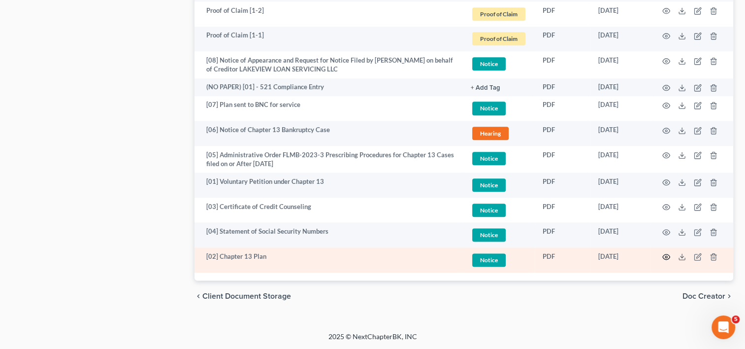
click at [664, 257] on icon "button" at bounding box center [666, 257] width 8 height 8
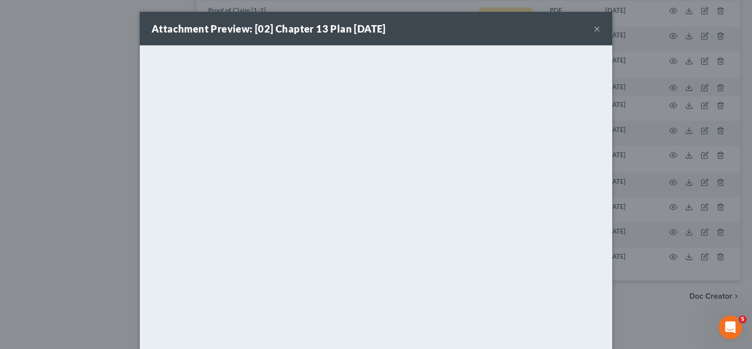
click at [594, 27] on button "×" at bounding box center [597, 29] width 7 height 12
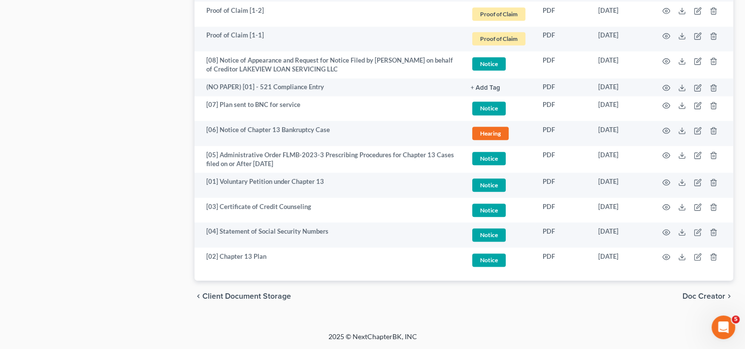
drag, startPoint x: 125, startPoint y: 118, endPoint x: 93, endPoint y: 28, distance: 96.3
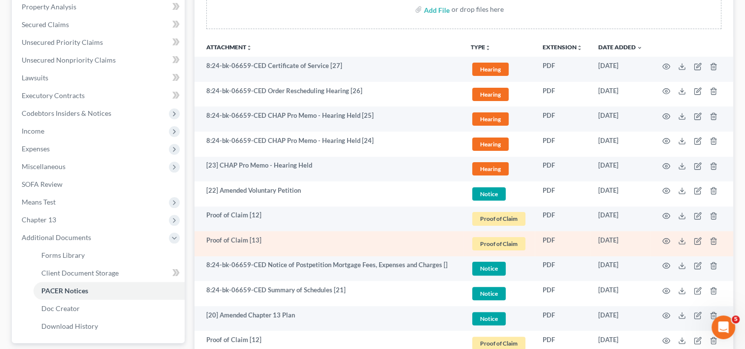
scroll to position [273, 0]
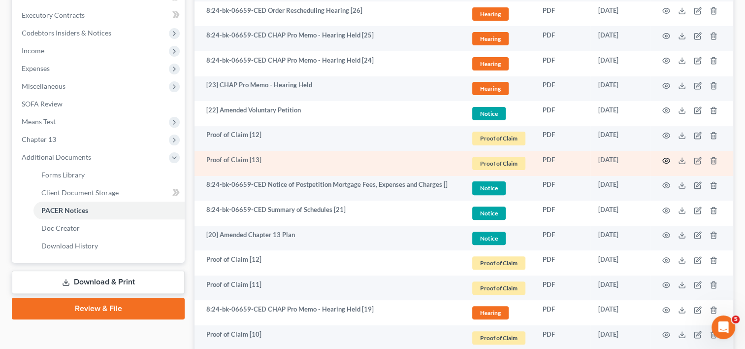
click at [664, 160] on icon "button" at bounding box center [666, 161] width 8 height 8
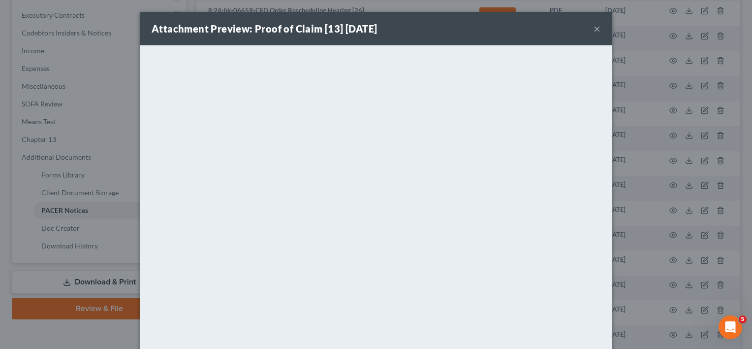
click at [595, 31] on button "×" at bounding box center [597, 29] width 7 height 12
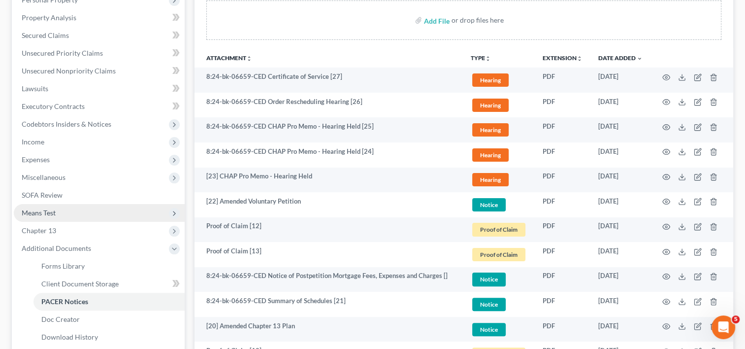
scroll to position [164, 0]
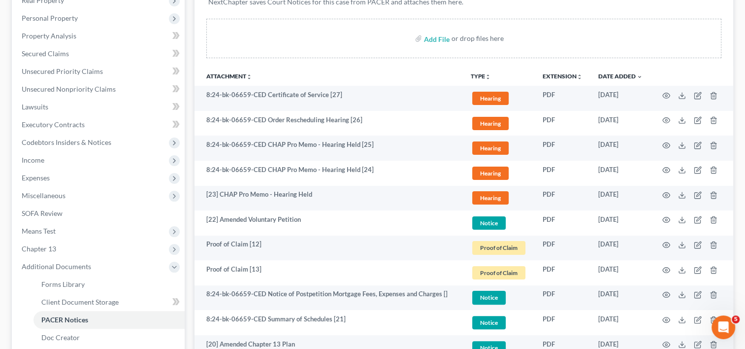
click at [497, 6] on div "NextChapter saves Court Notices for this case from PACER and attaches them here." at bounding box center [463, 7] width 515 height 37
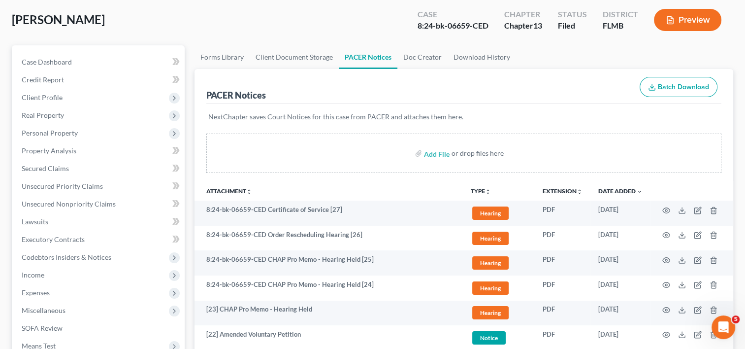
scroll to position [2, 0]
